Goal: Complete application form: Complete application form

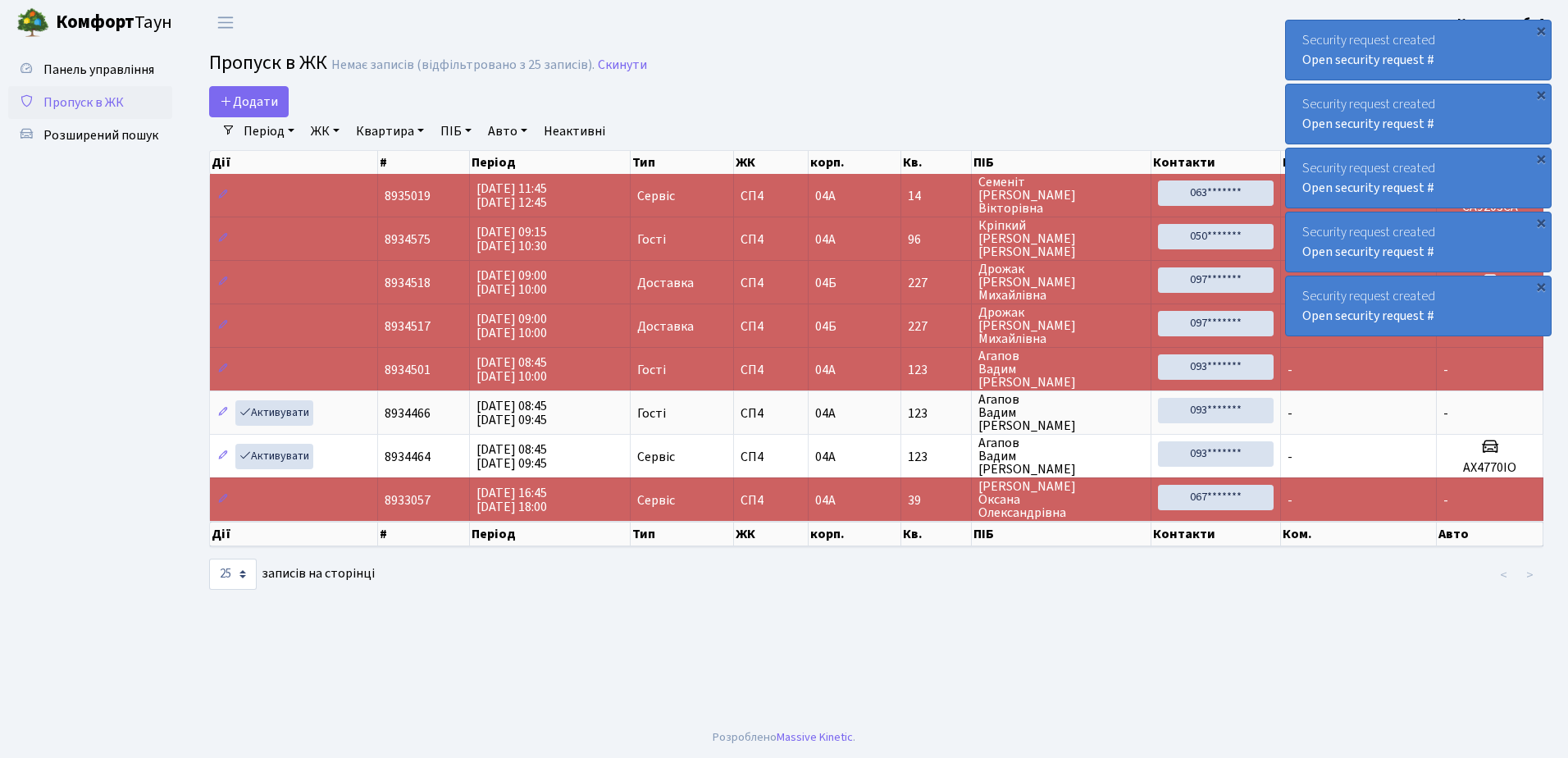
select select "25"
click at [244, 98] on span "Додати" at bounding box center [249, 101] width 58 height 18
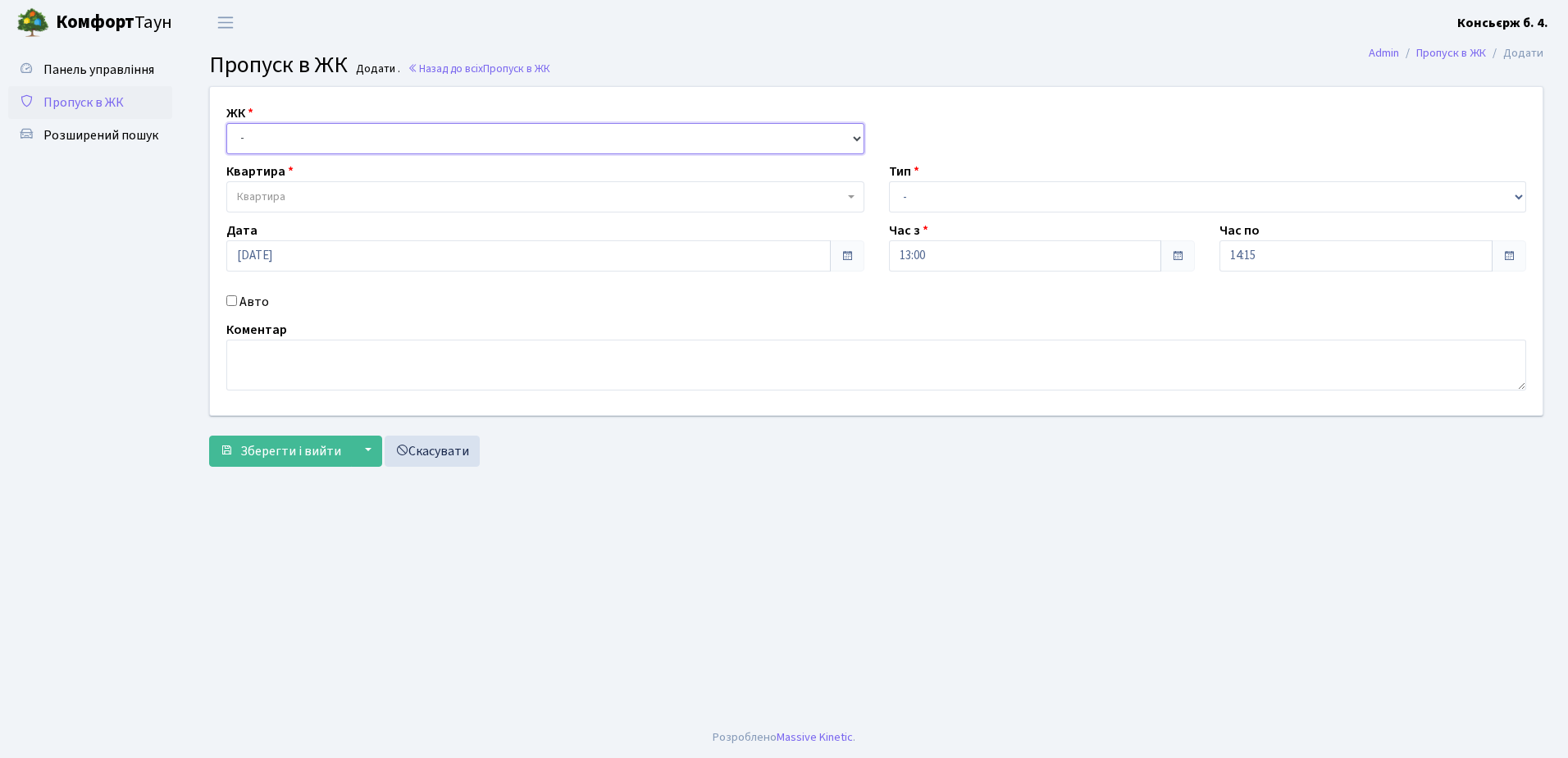
click at [244, 125] on select "- СП4, Столичне шосе, 5" at bounding box center [545, 139] width 638 height 32
select select "325"
click at [227, 123] on select "- СП4, Столичне шосе, 5" at bounding box center [545, 139] width 638 height 32
select select
click at [270, 190] on span "Квартира" at bounding box center [261, 196] width 49 height 16
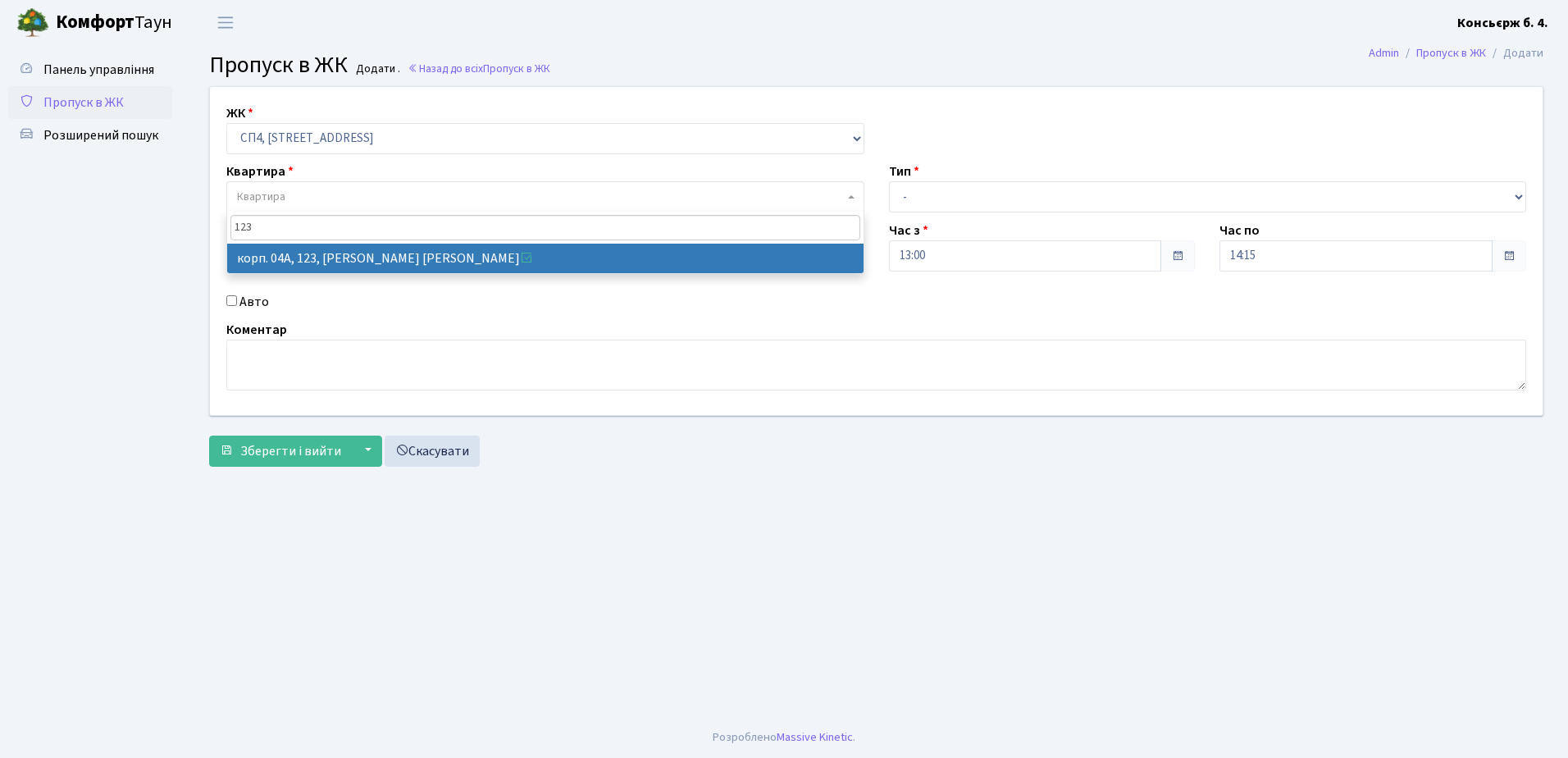
type input "123"
select select "21151"
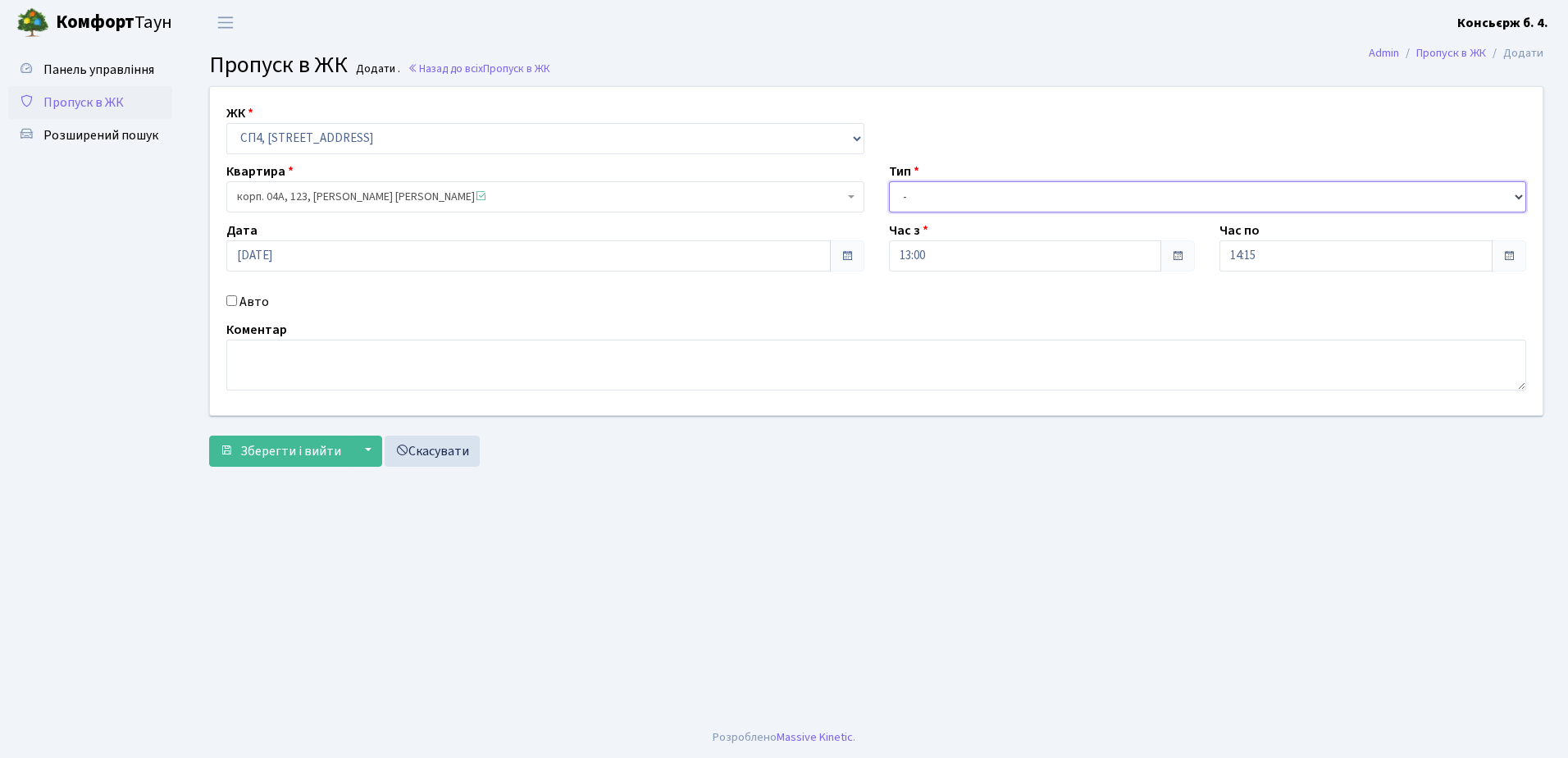
click at [954, 190] on select "- Доставка Таксі Гості Сервіс" at bounding box center [1207, 196] width 638 height 32
select select "18"
click at [889, 181] on select "- Доставка Таксі Гості Сервіс" at bounding box center [1207, 196] width 638 height 32
click at [229, 298] on input "Авто" at bounding box center [232, 301] width 11 height 11
checkbox input "true"
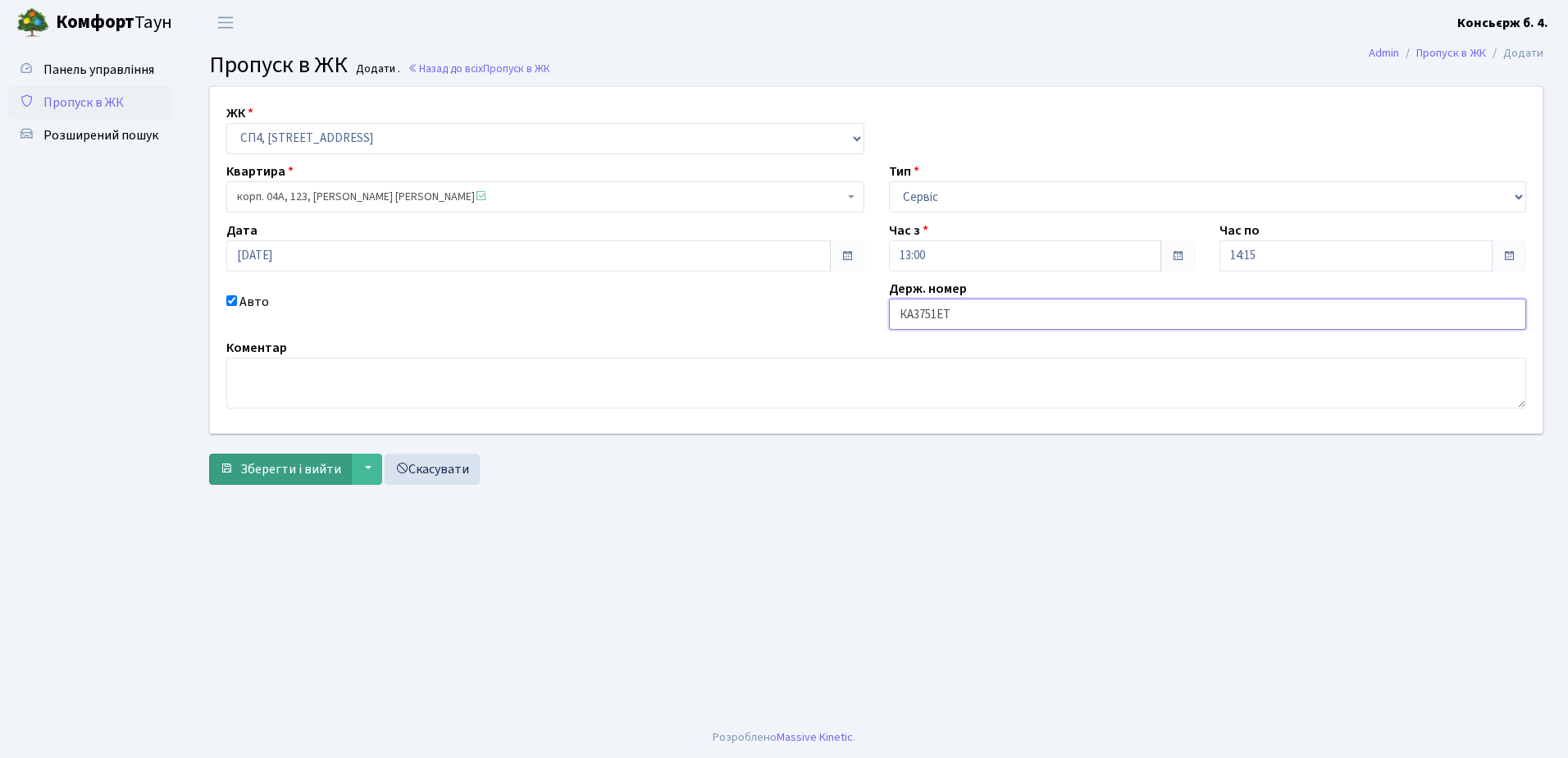
type input "КА3751ЕТ"
click at [301, 476] on span "Зберегти і вийти" at bounding box center [290, 469] width 100 height 18
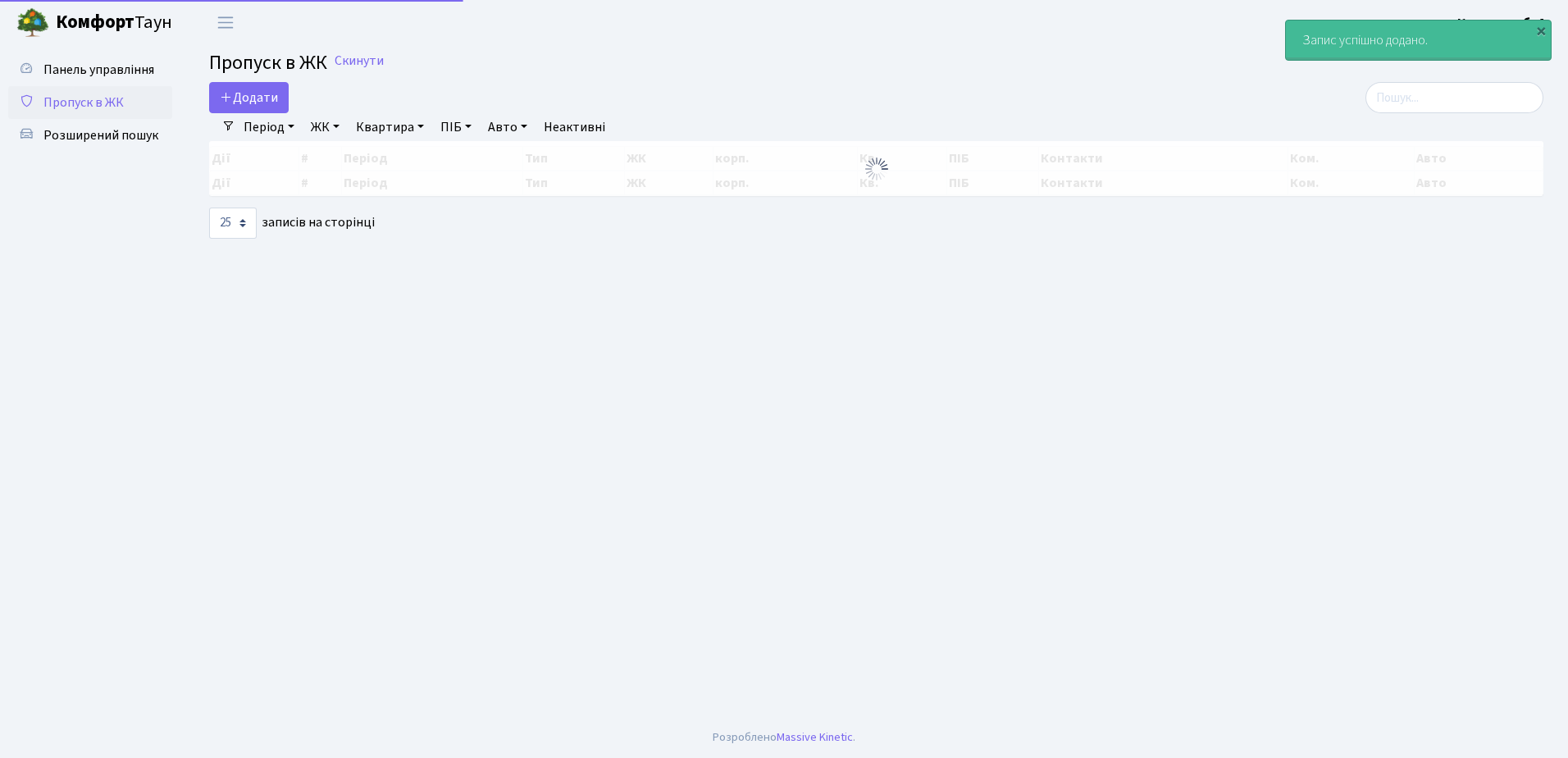
select select "25"
